Goal: Task Accomplishment & Management: Use online tool/utility

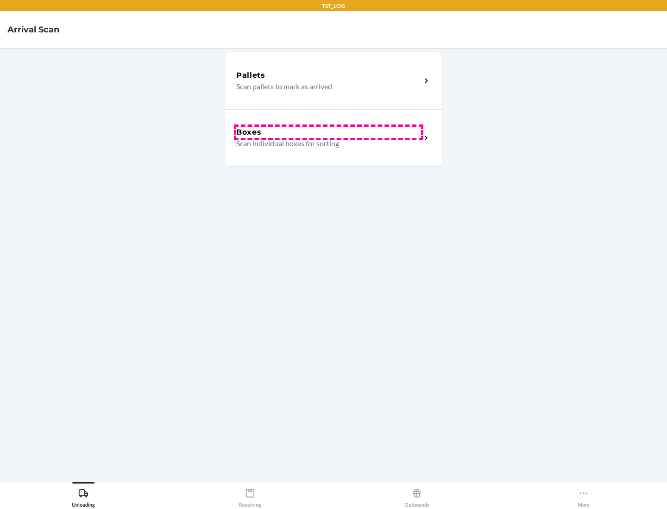
click at [328, 132] on div "Boxes" at bounding box center [328, 132] width 185 height 11
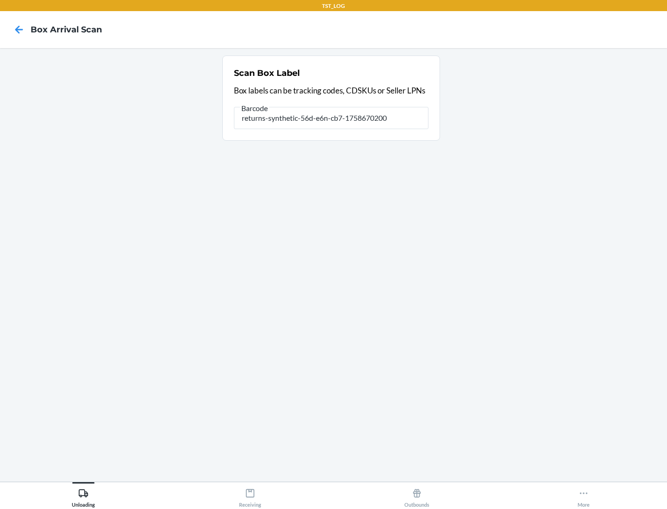
type input "returns-synthetic-56d-e6n-cb7-1758670200"
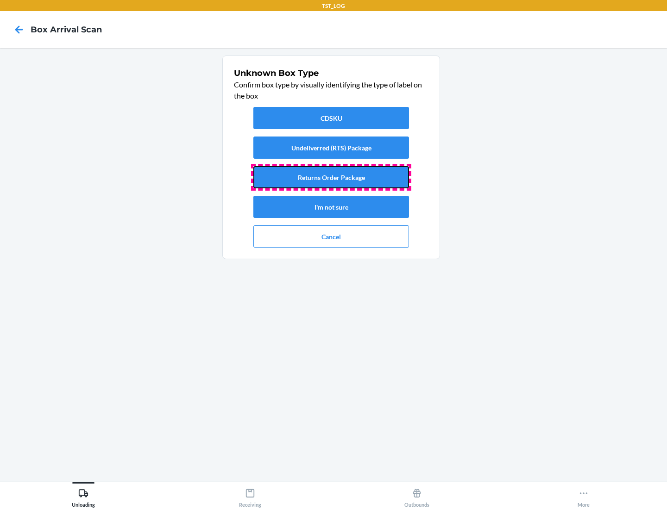
click at [331, 177] on button "Returns Order Package" at bounding box center [331, 177] width 156 height 22
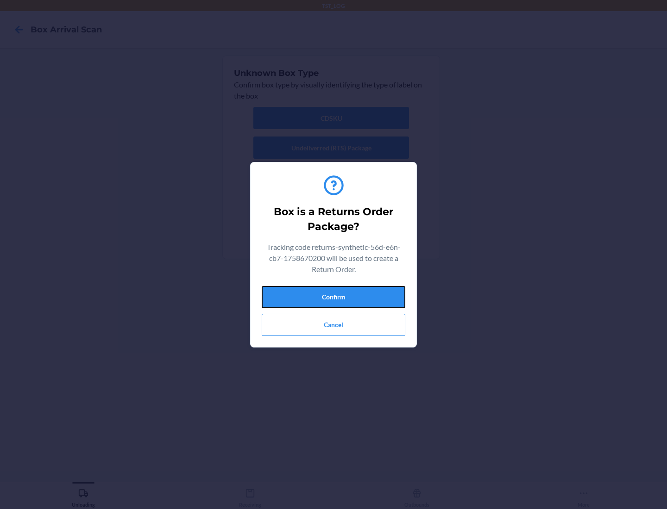
click at [333, 297] on button "Confirm" at bounding box center [334, 297] width 144 height 22
